Goal: Entertainment & Leisure: Consume media (video, audio)

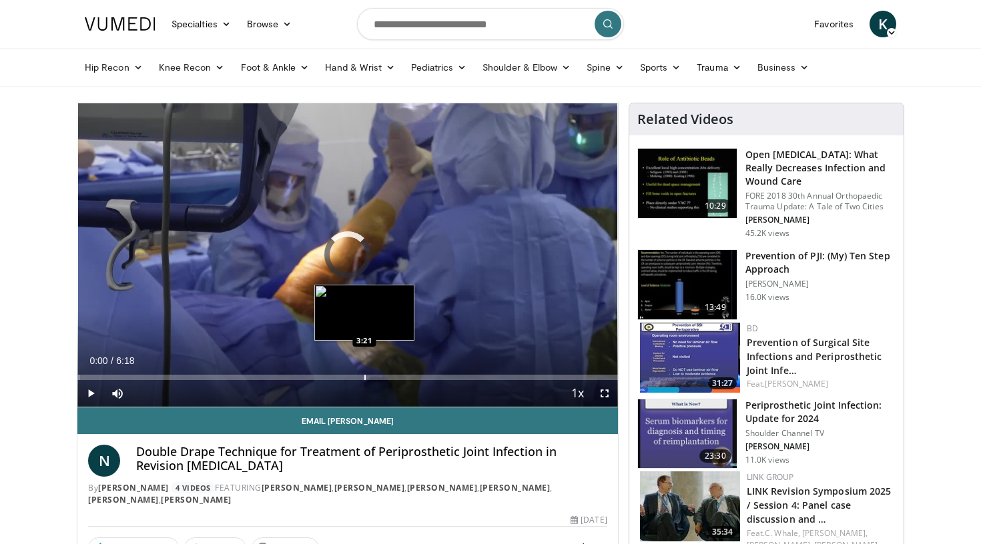
click at [364, 373] on div "Loaded : 0.52% 0:00 3:21" at bounding box center [347, 374] width 540 height 13
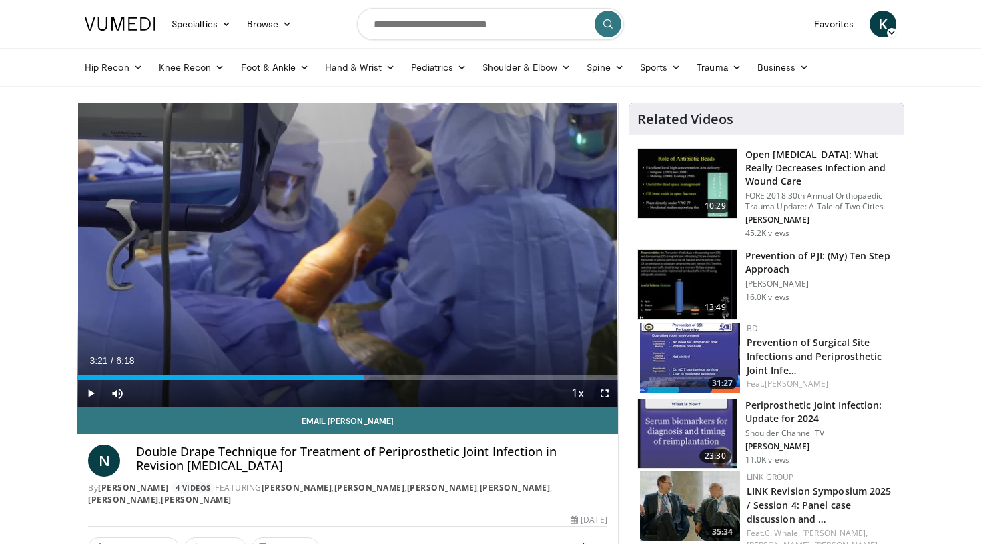
click at [91, 398] on span "Video Player" at bounding box center [90, 393] width 27 height 27
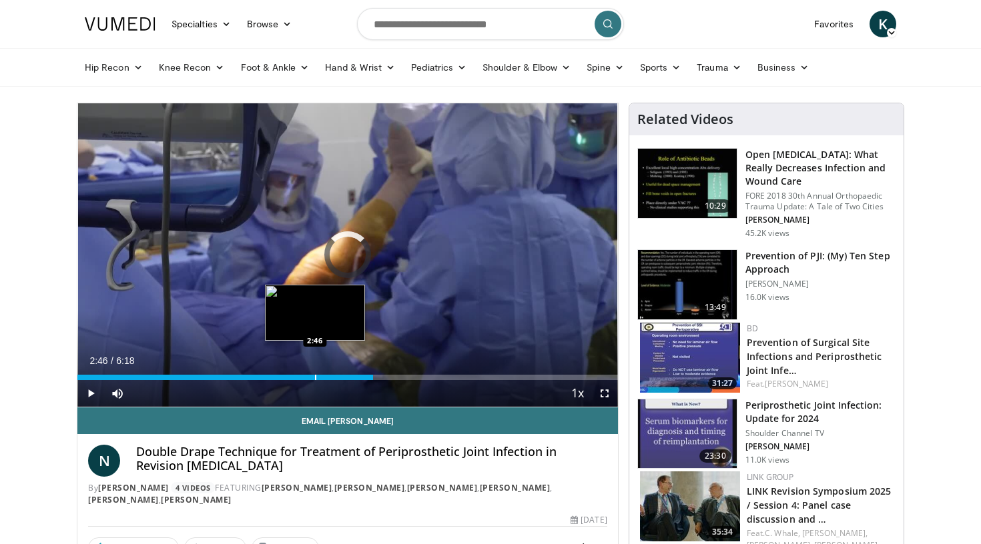
click at [314, 370] on div "Loaded : 52.83% 3:27 2:46" at bounding box center [347, 374] width 540 height 13
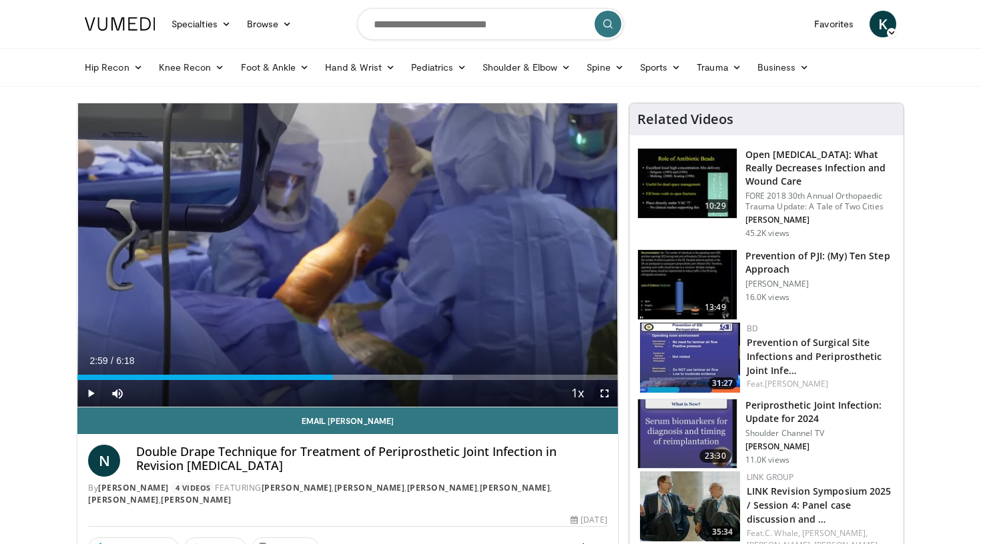
click at [328, 380] on div "Current Time 2:59 / Duration 6:18 Play Skip Backward Skip Forward Mute 7% Loade…" at bounding box center [347, 393] width 540 height 27
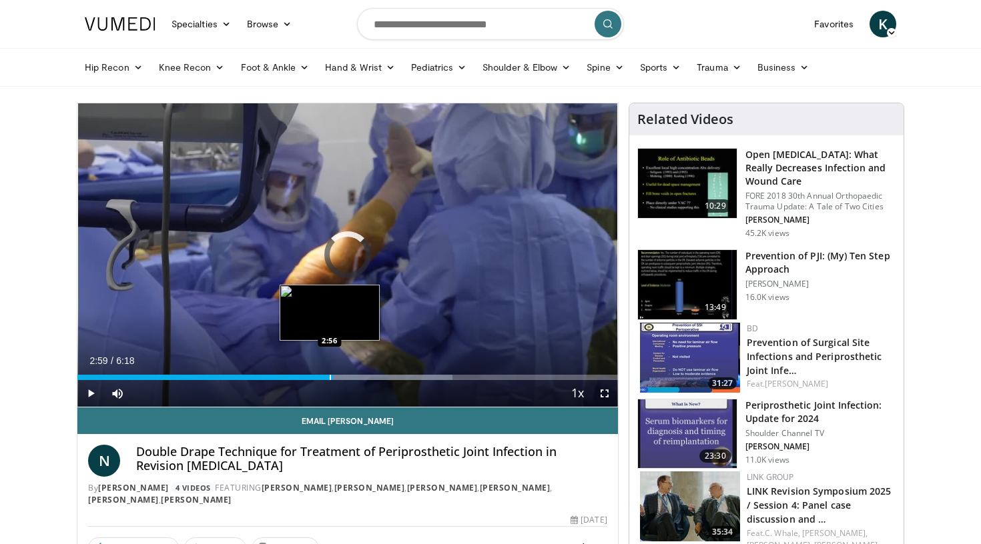
click at [330, 378] on div "Progress Bar" at bounding box center [330, 377] width 1 height 5
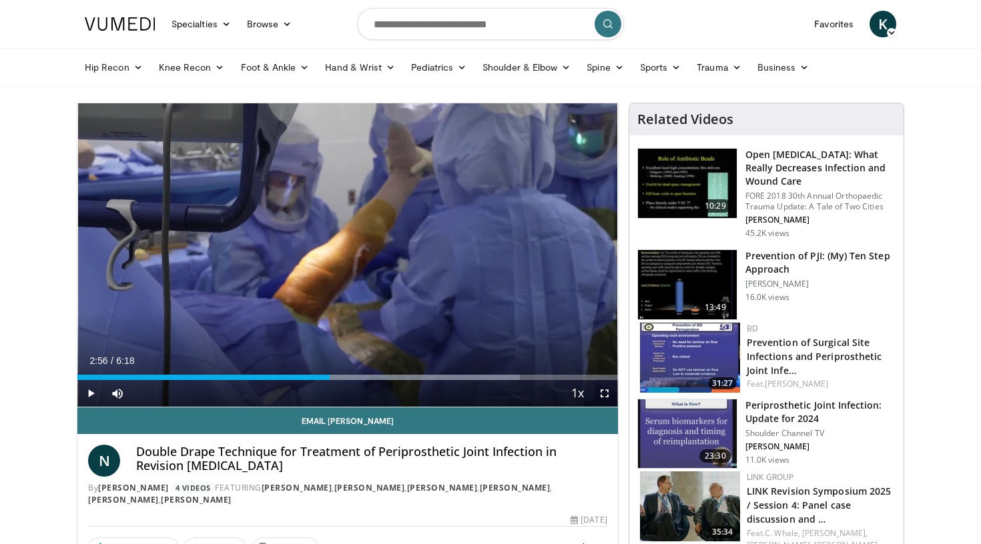
click at [91, 389] on span "Video Player" at bounding box center [90, 393] width 27 height 27
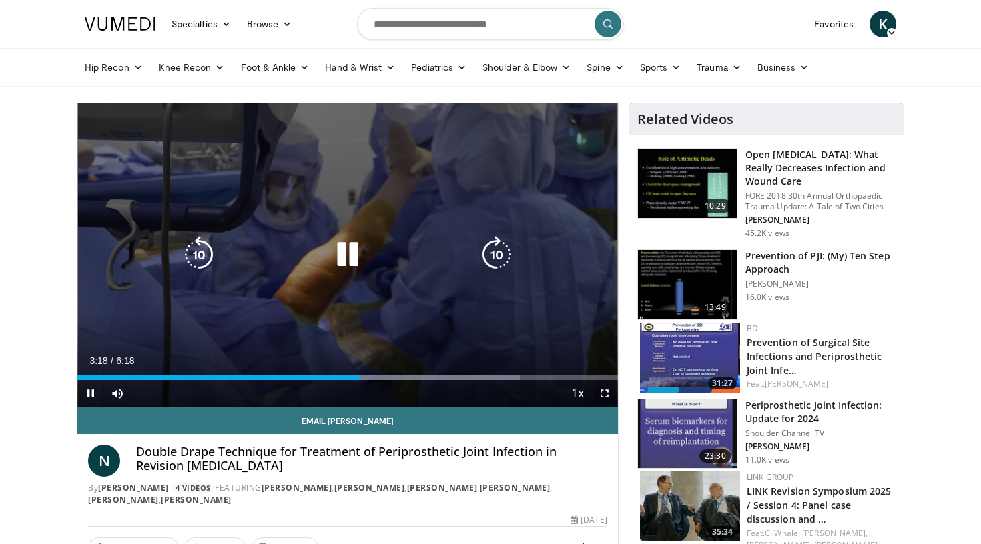
click at [344, 240] on icon "Video Player" at bounding box center [347, 254] width 37 height 37
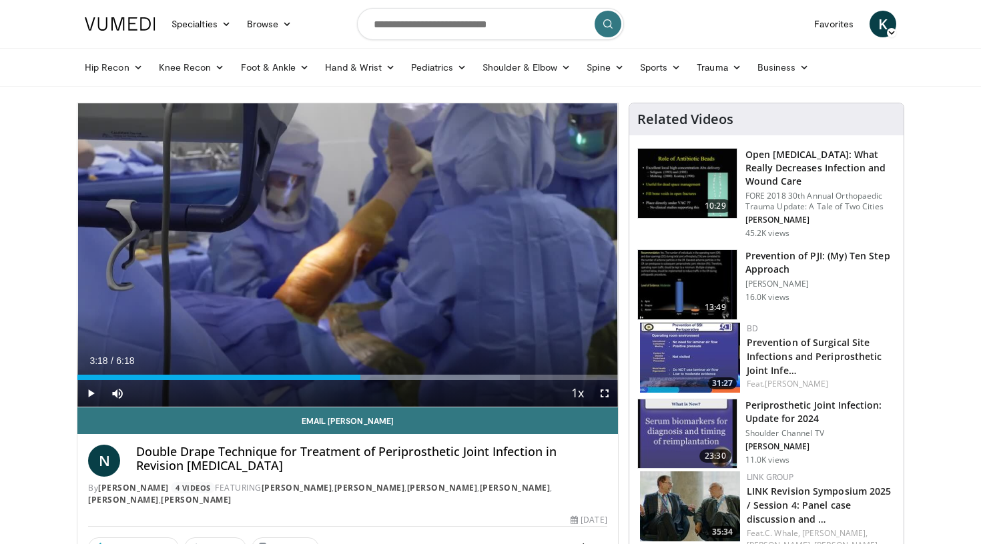
click at [94, 394] on span "Video Player" at bounding box center [90, 393] width 27 height 27
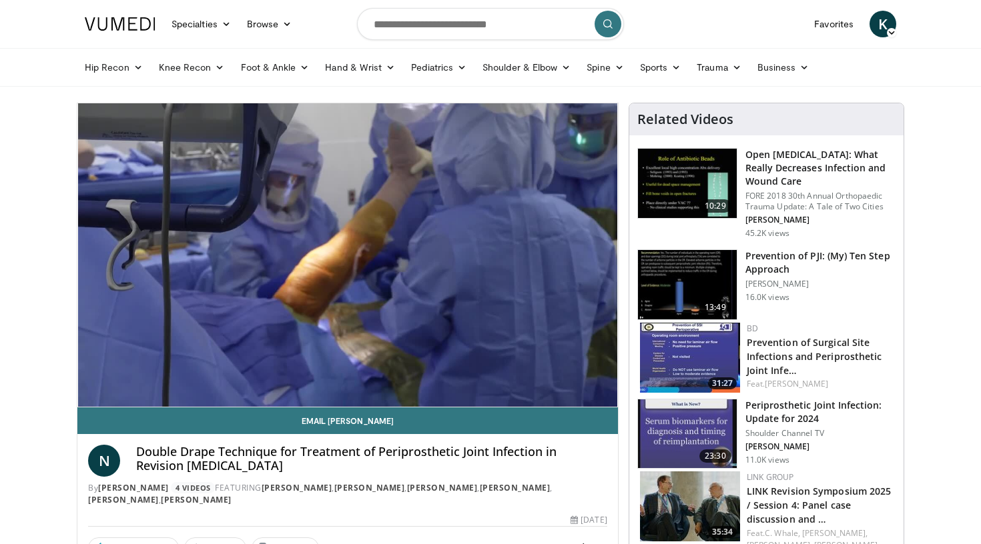
scroll to position [3, 0]
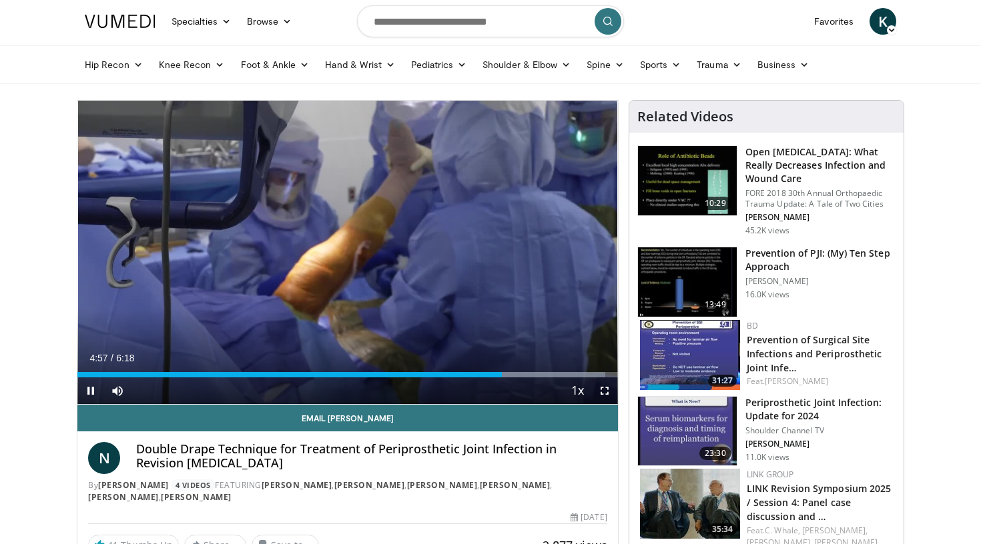
click at [86, 395] on span "Video Player" at bounding box center [90, 391] width 27 height 27
